Goal: Information Seeking & Learning: Learn about a topic

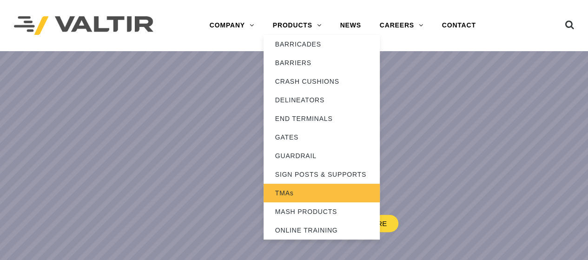
click at [290, 193] on link "TMAs" at bounding box center [321, 192] width 116 height 19
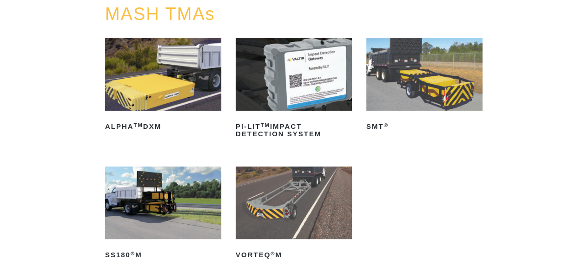
scroll to position [93, 0]
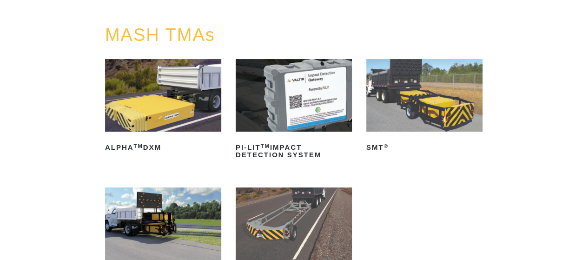
click at [170, 100] on img at bounding box center [163, 95] width 116 height 72
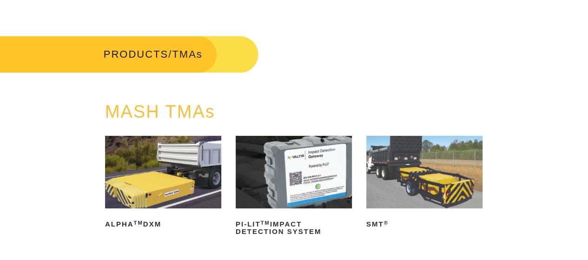
scroll to position [0, 0]
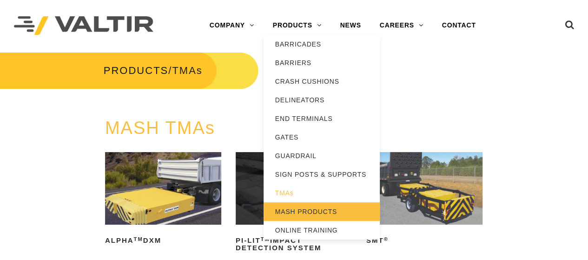
click at [294, 210] on link "MASH PRODUCTS" at bounding box center [321, 211] width 116 height 19
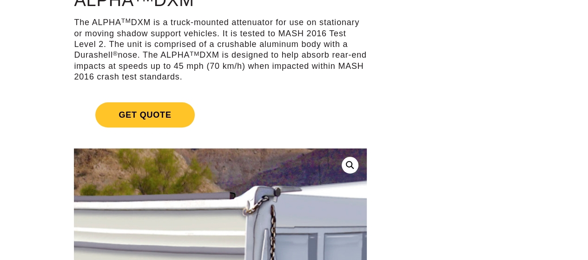
scroll to position [93, 0]
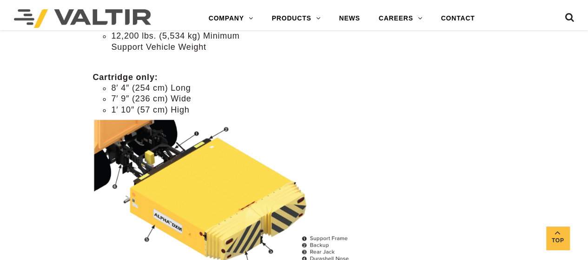
scroll to position [790, 0]
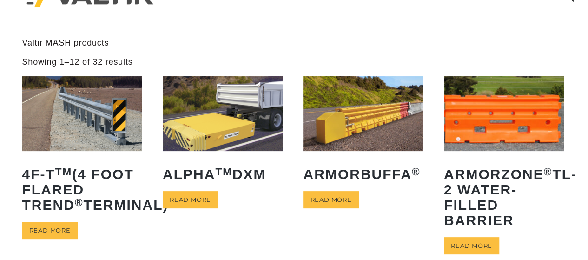
scroll to position [46, 0]
